Goal: Task Accomplishment & Management: Use online tool/utility

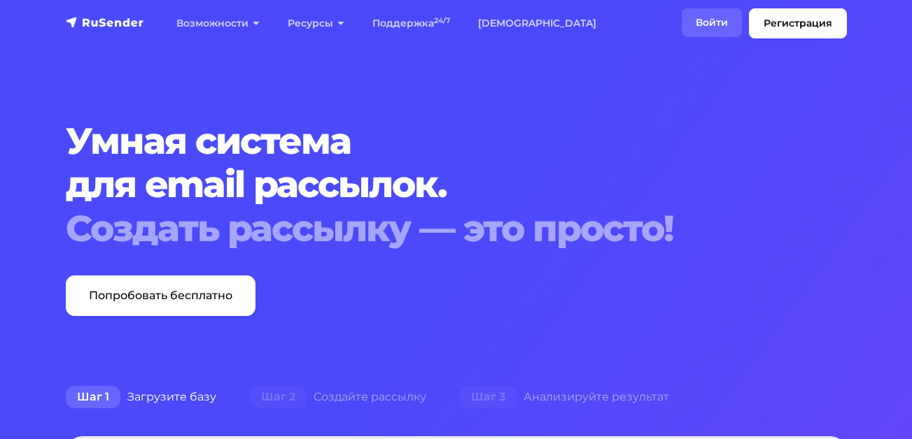
click at [727, 23] on link "Войти" at bounding box center [711, 22] width 60 height 29
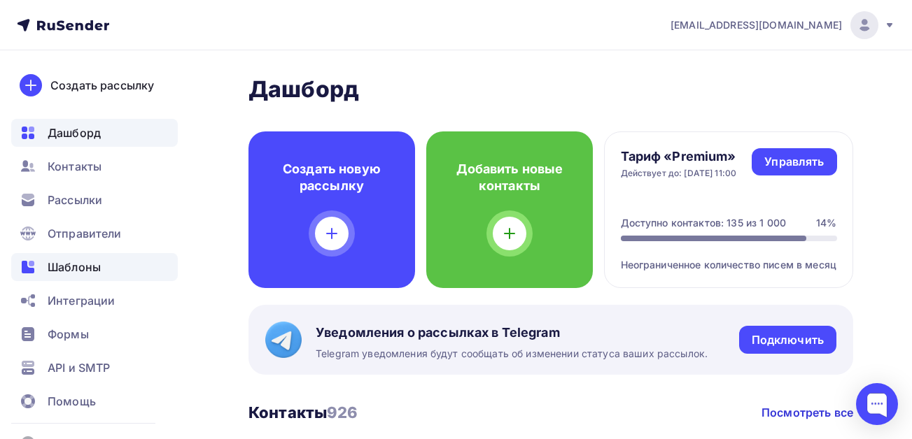
click at [77, 263] on span "Шаблоны" at bounding box center [74, 267] width 53 height 17
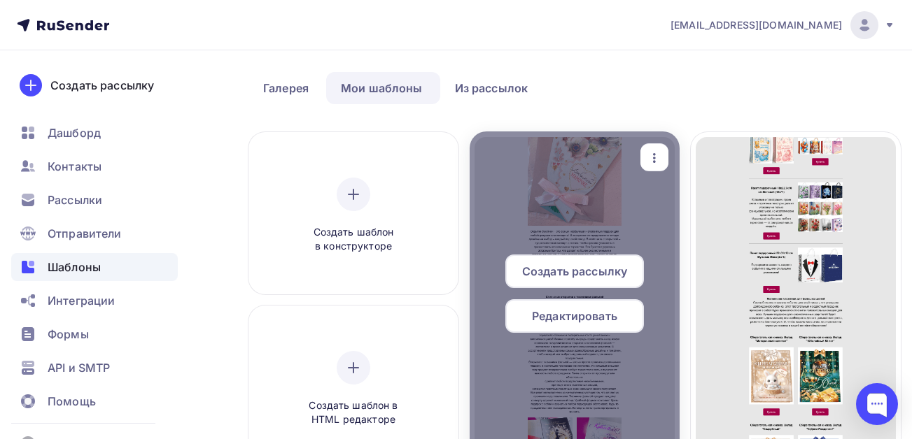
scroll to position [70, 0]
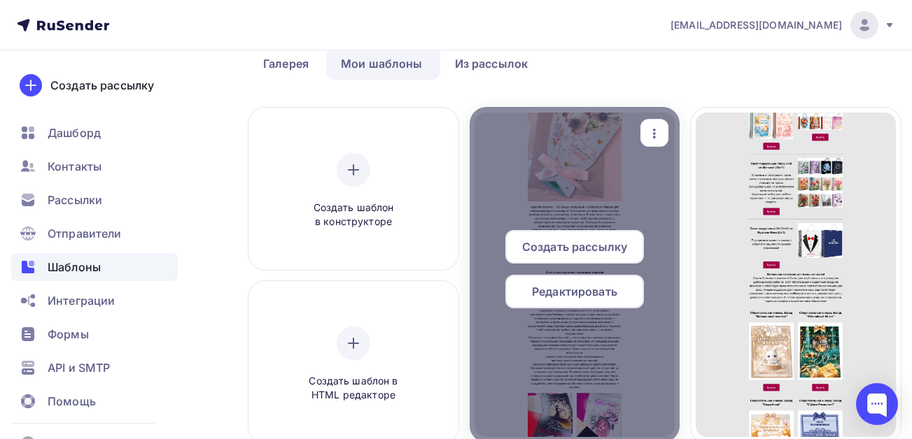
click at [660, 124] on div "button" at bounding box center [654, 133] width 17 height 18
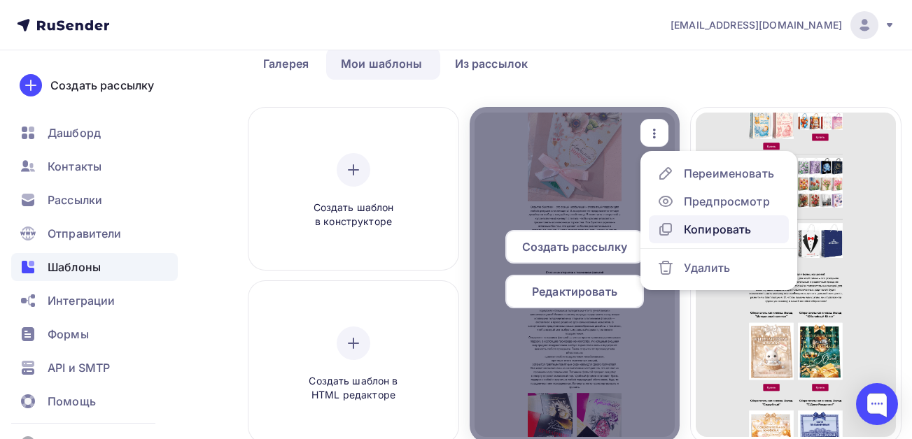
click at [709, 232] on div "Копировать" at bounding box center [716, 229] width 67 height 17
